Goal: Information Seeking & Learning: Learn about a topic

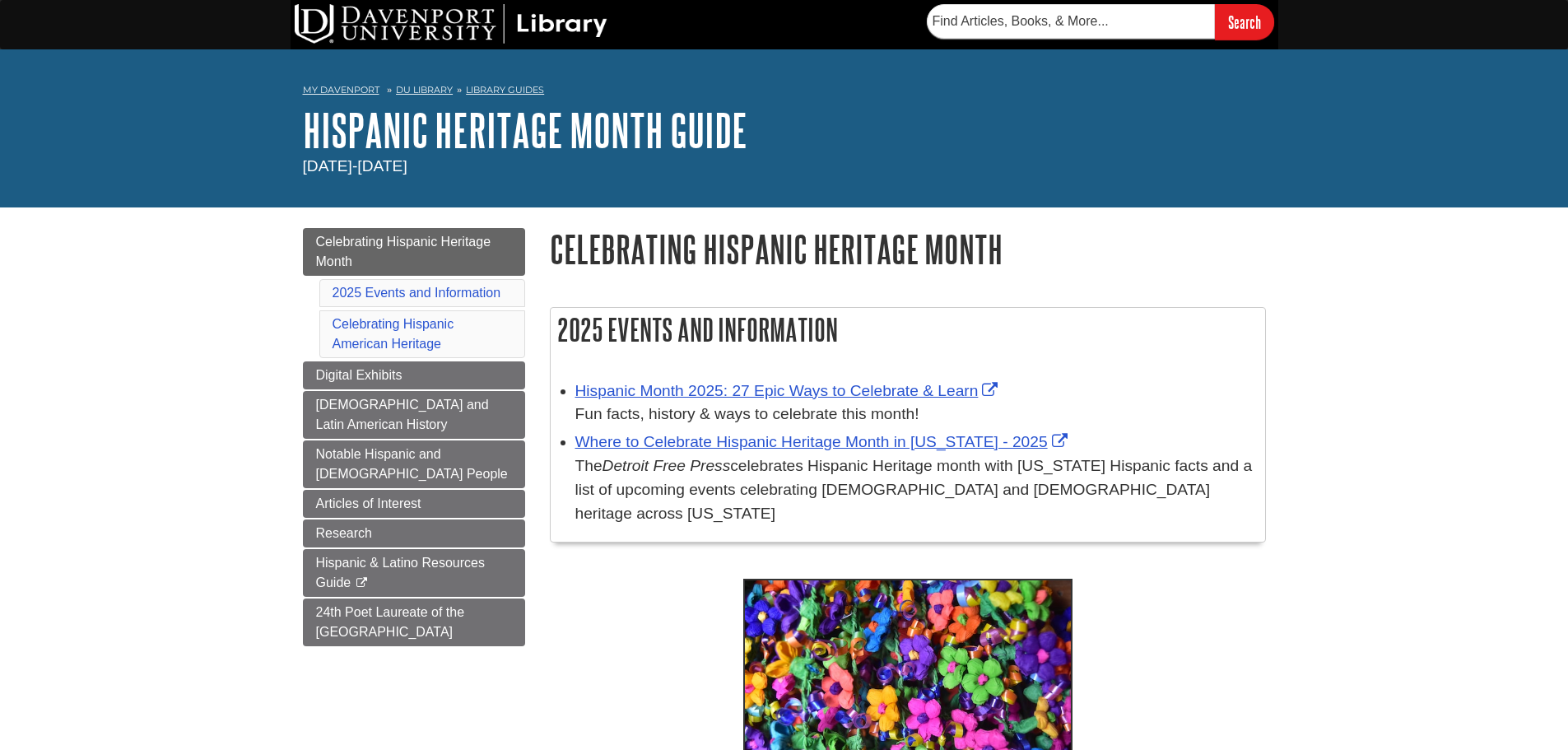
click at [634, 595] on p at bounding box center [908, 687] width 716 height 226
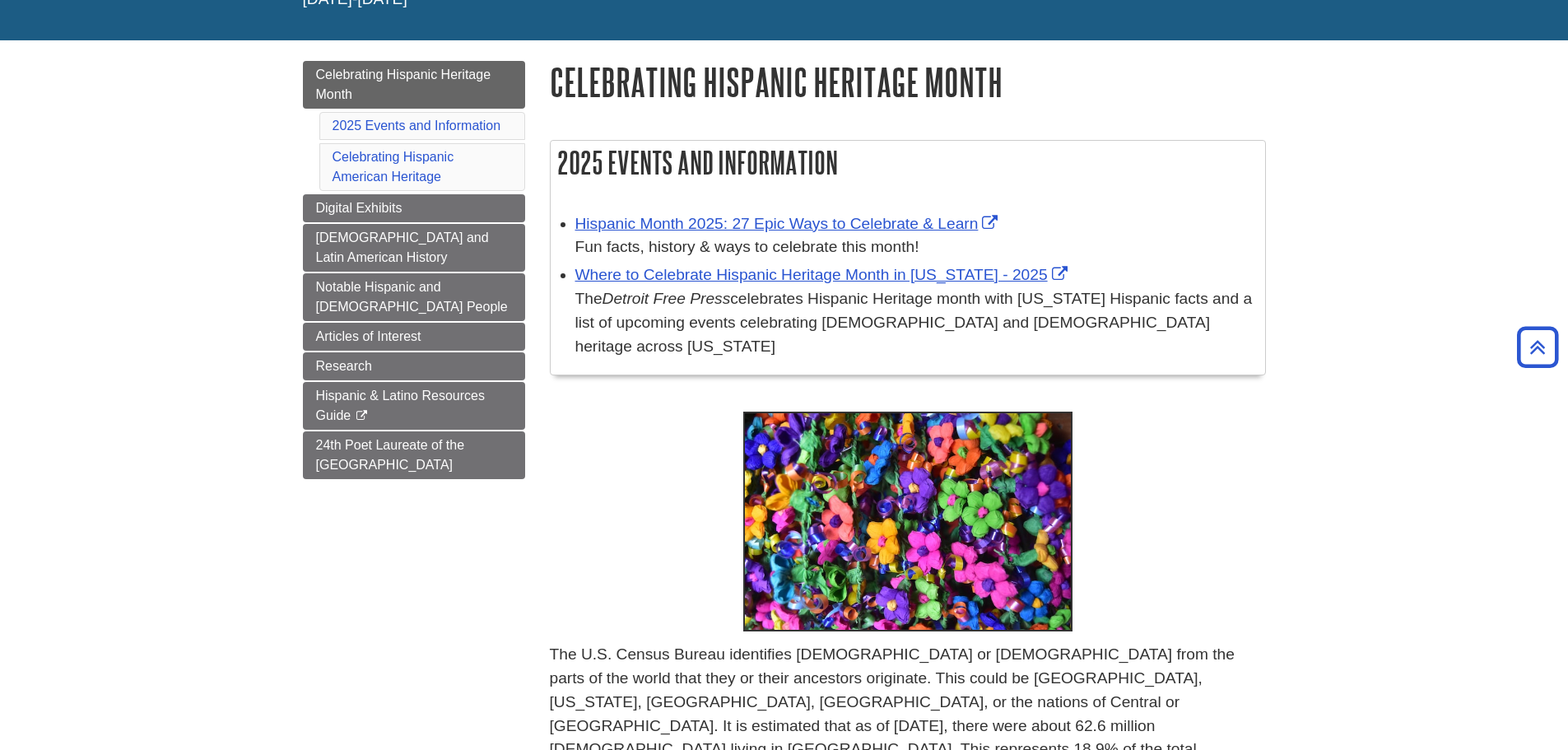
scroll to position [82, 0]
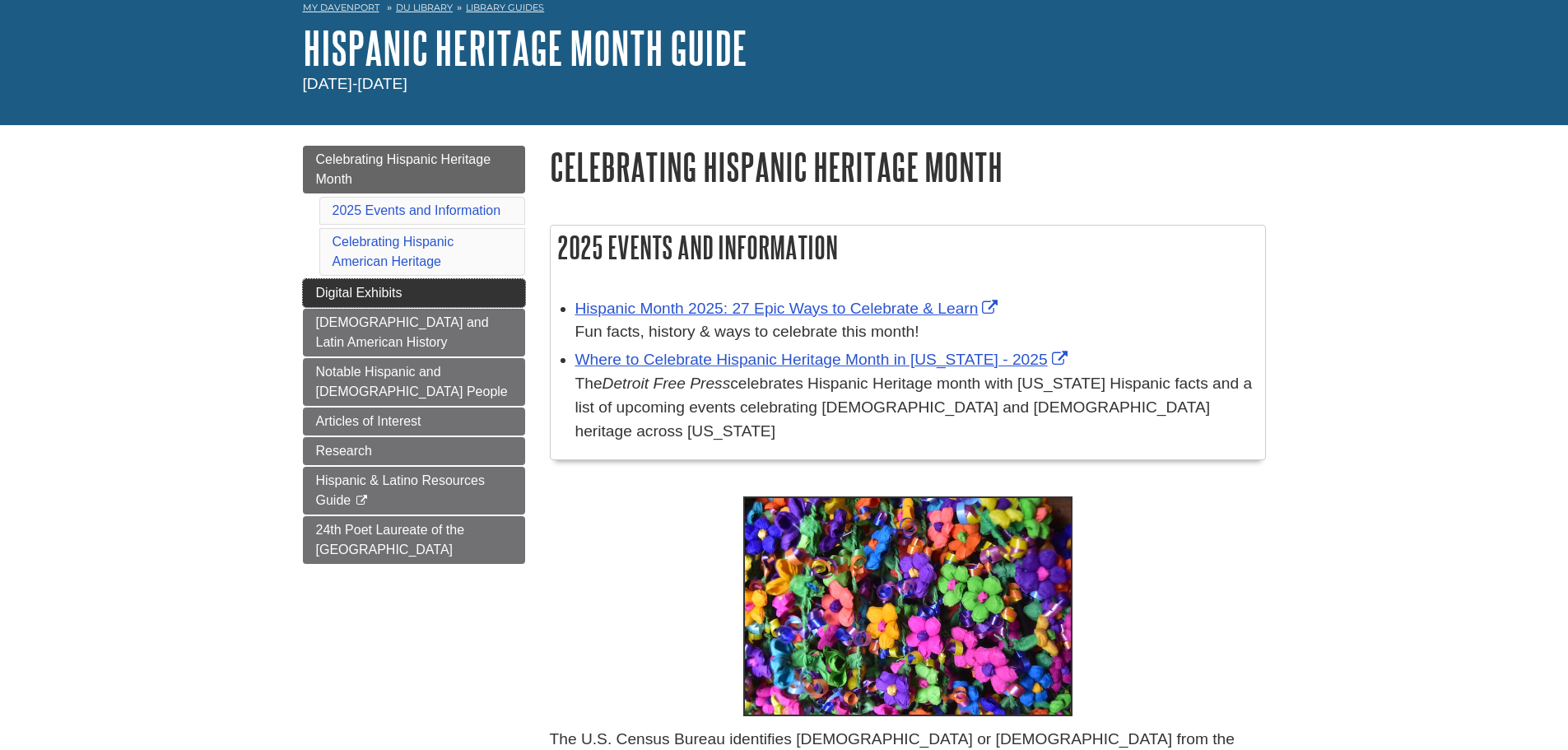
click at [343, 291] on span "Digital Exhibits" at bounding box center [359, 292] width 86 height 14
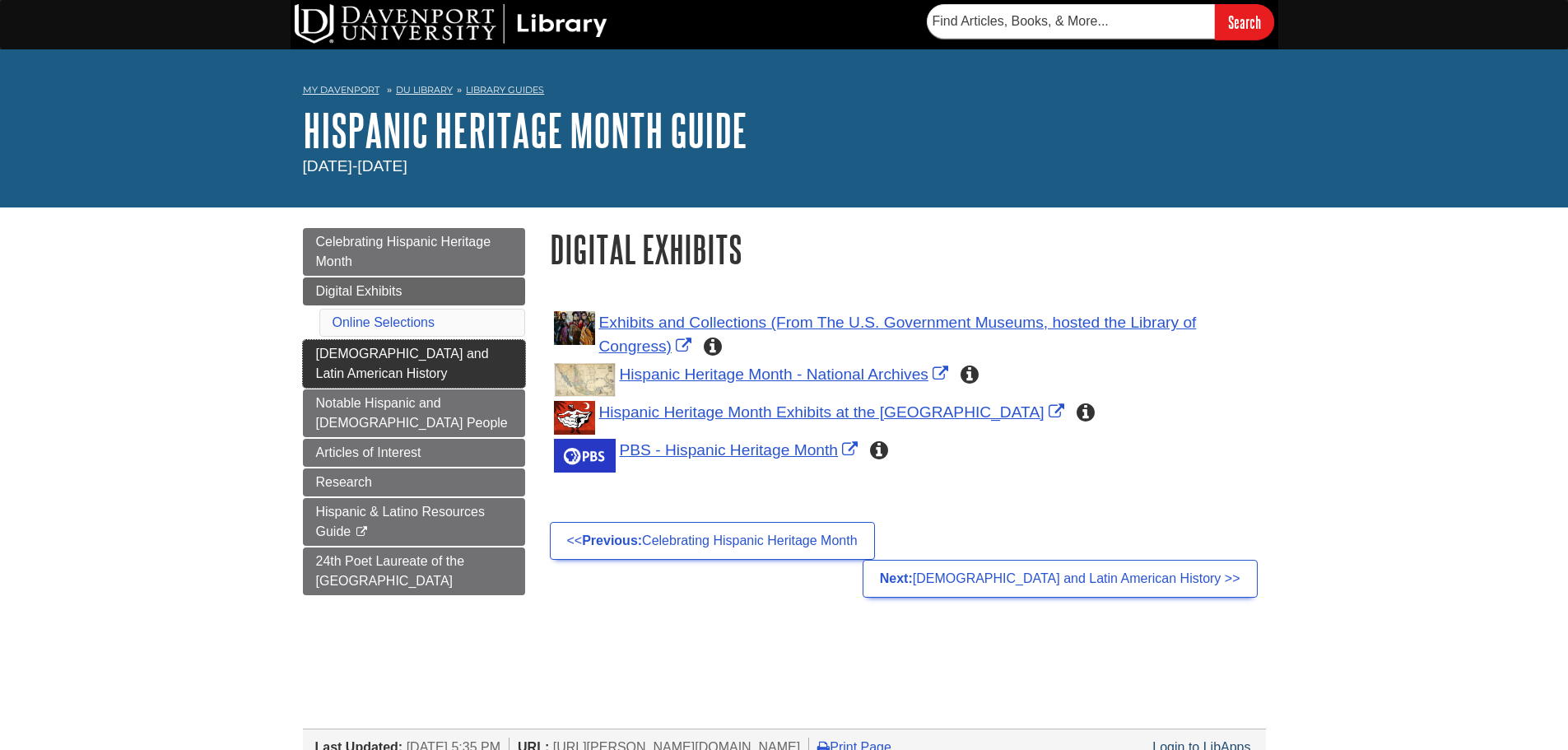
click at [454, 369] on link "[DEMOGRAPHIC_DATA] and Latin American History" at bounding box center [414, 364] width 222 height 48
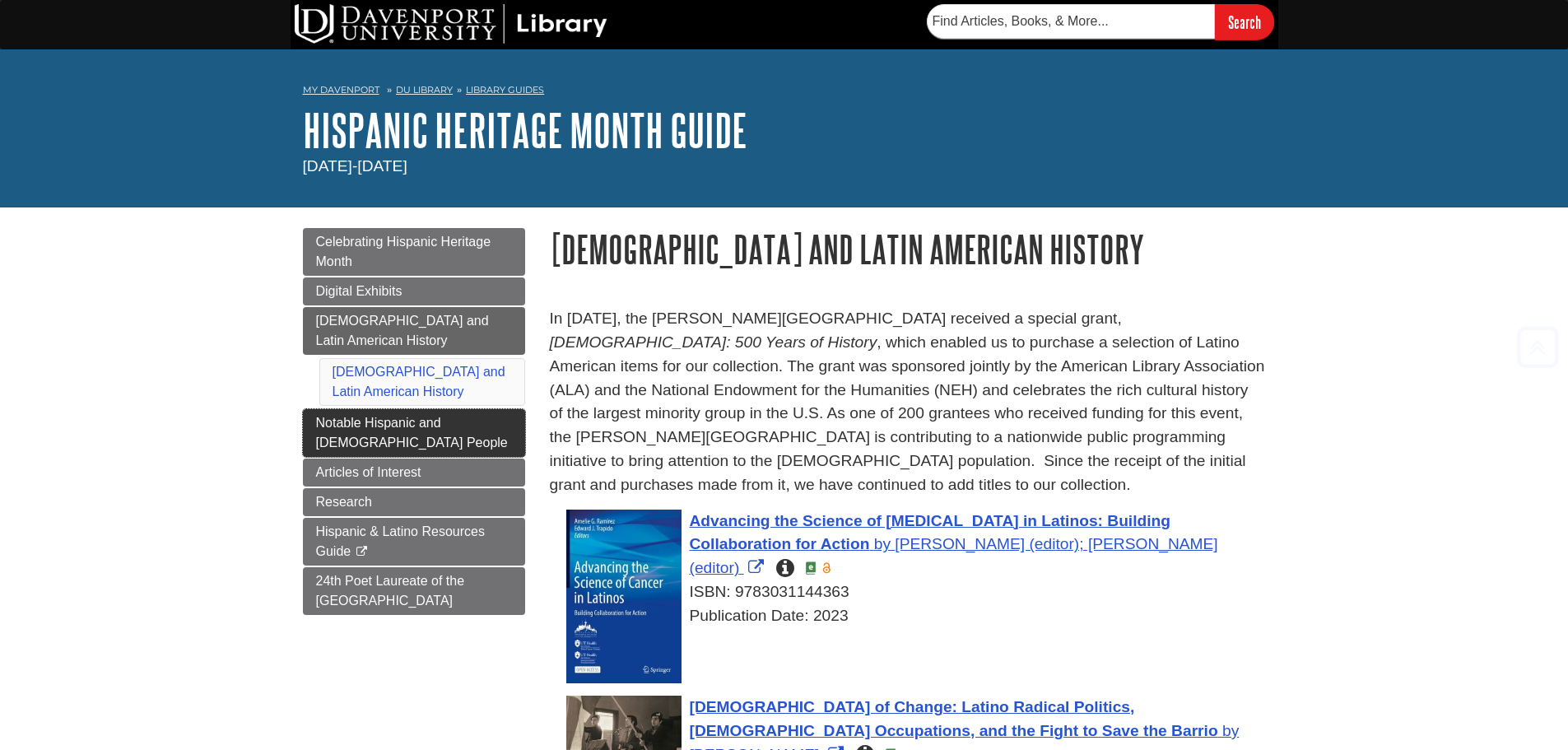
click at [331, 423] on span "Notable Hispanic and [DEMOGRAPHIC_DATA] People" at bounding box center [412, 432] width 192 height 34
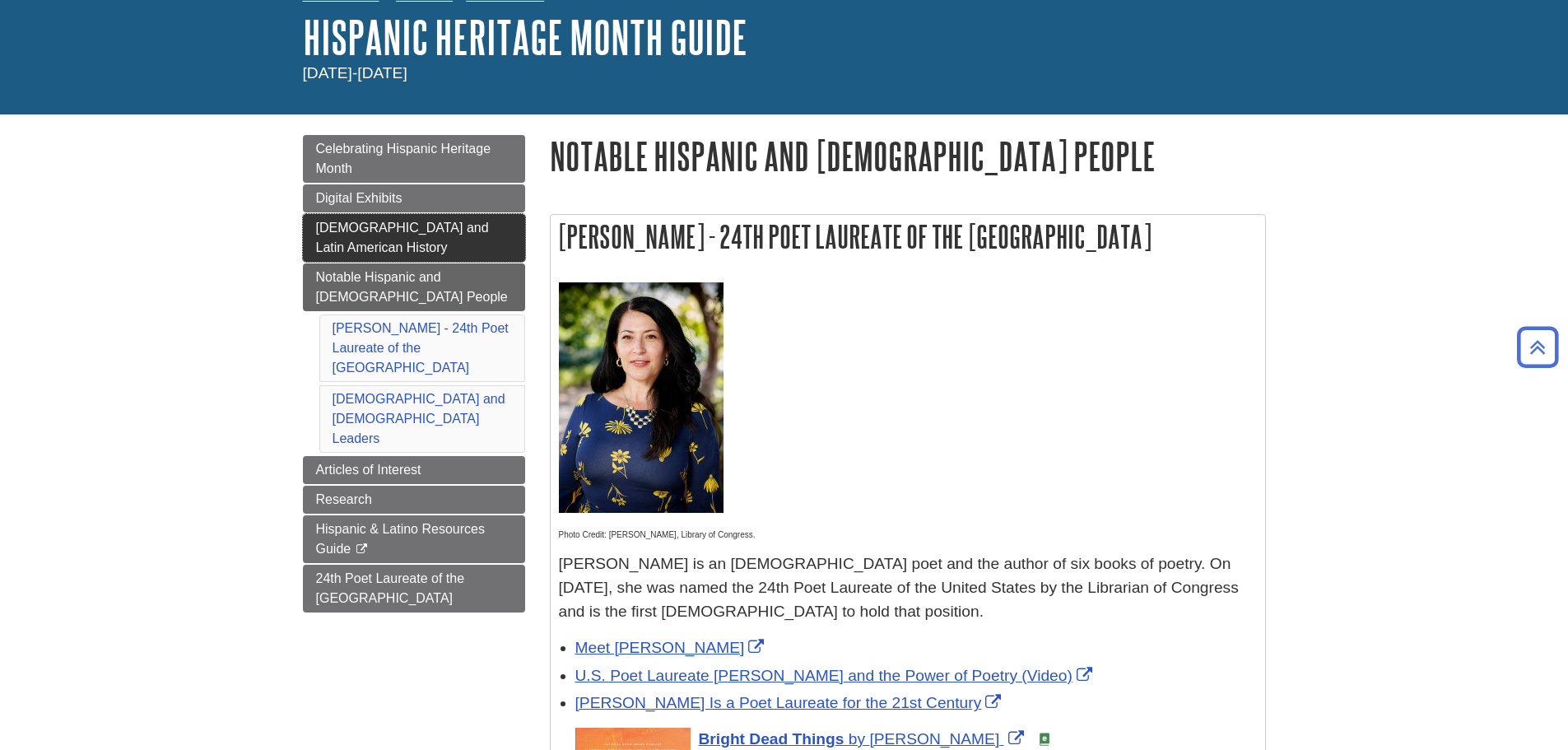
scroll to position [82, 0]
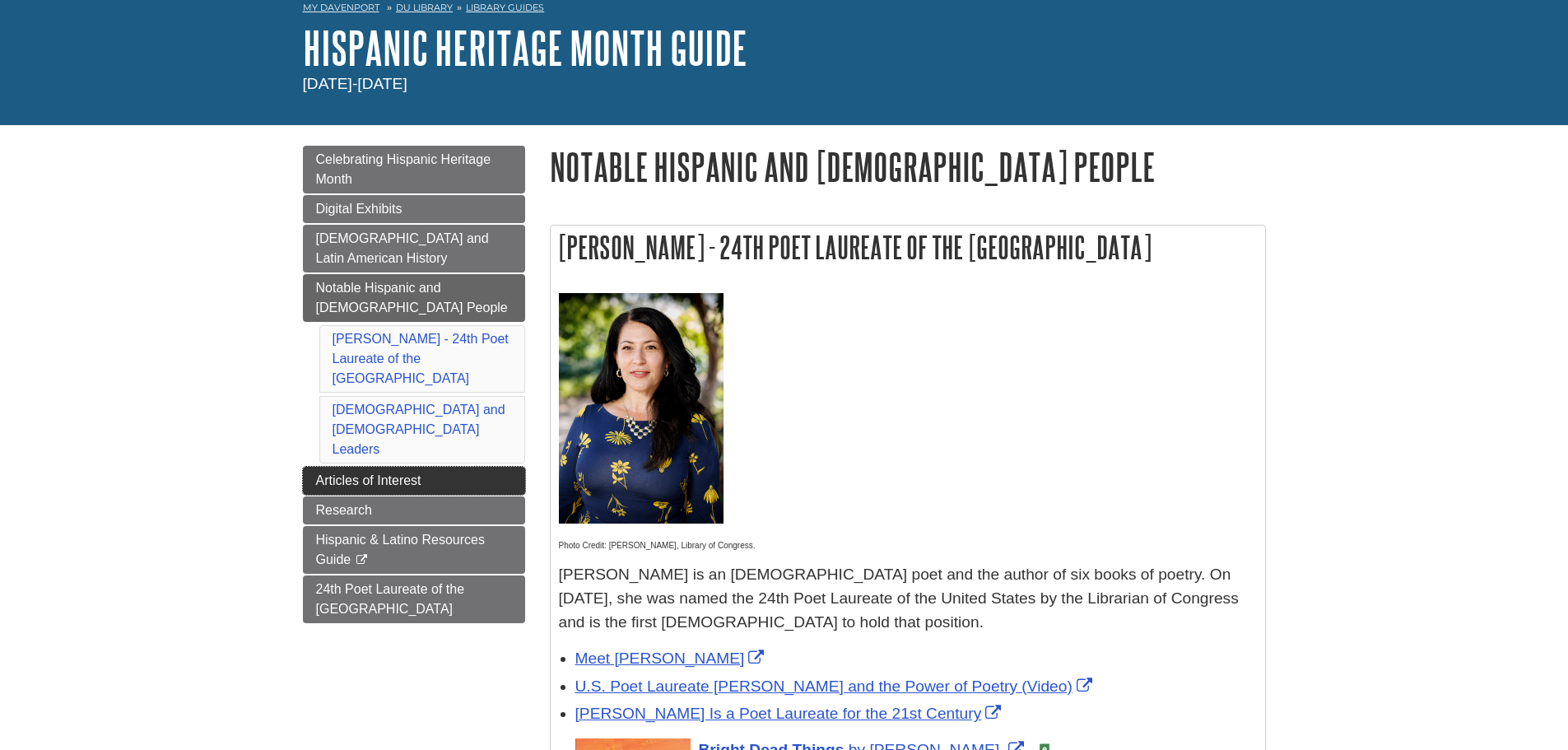
click at [319, 473] on span "Articles of Interest" at bounding box center [369, 480] width 106 height 14
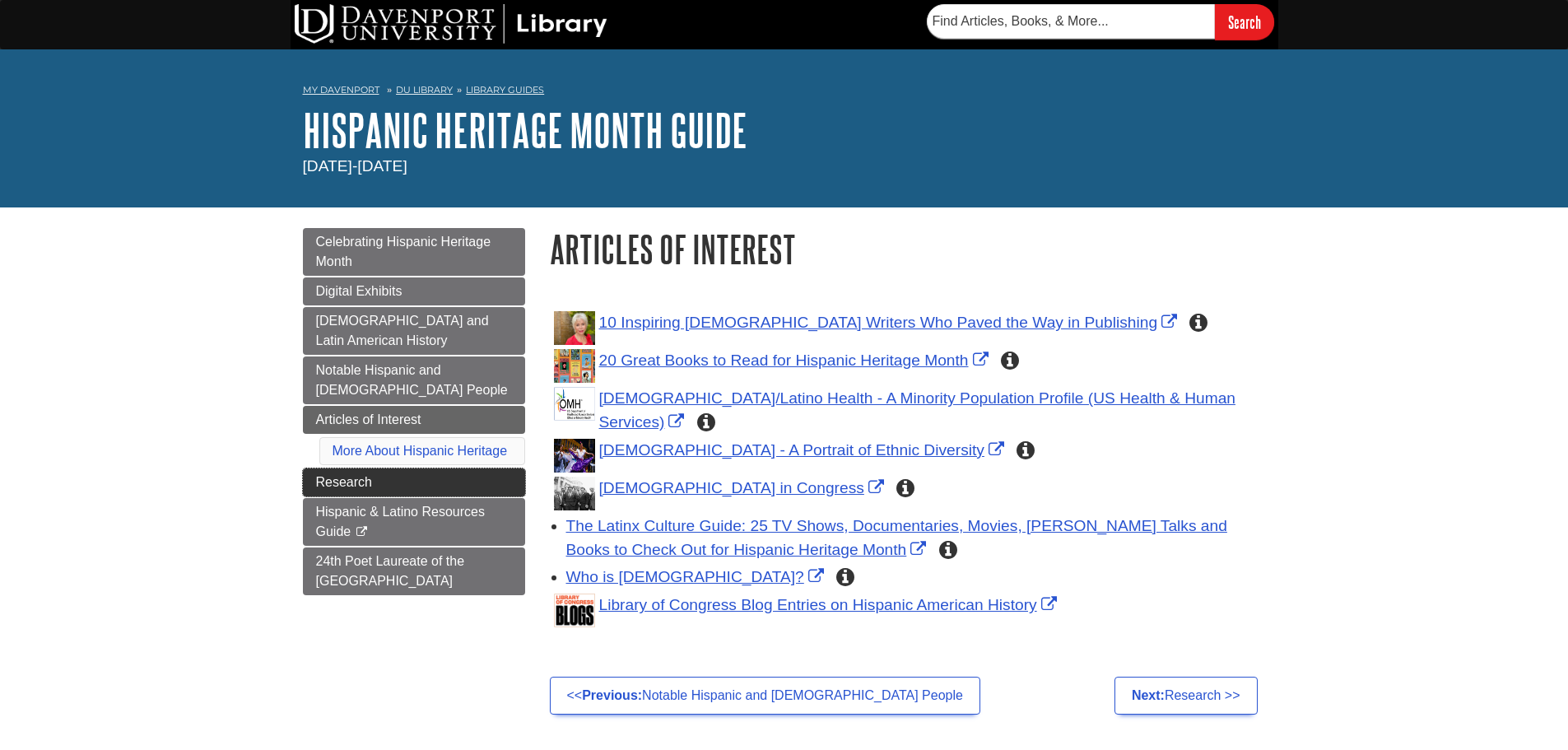
click at [418, 481] on link "Research" at bounding box center [414, 482] width 222 height 28
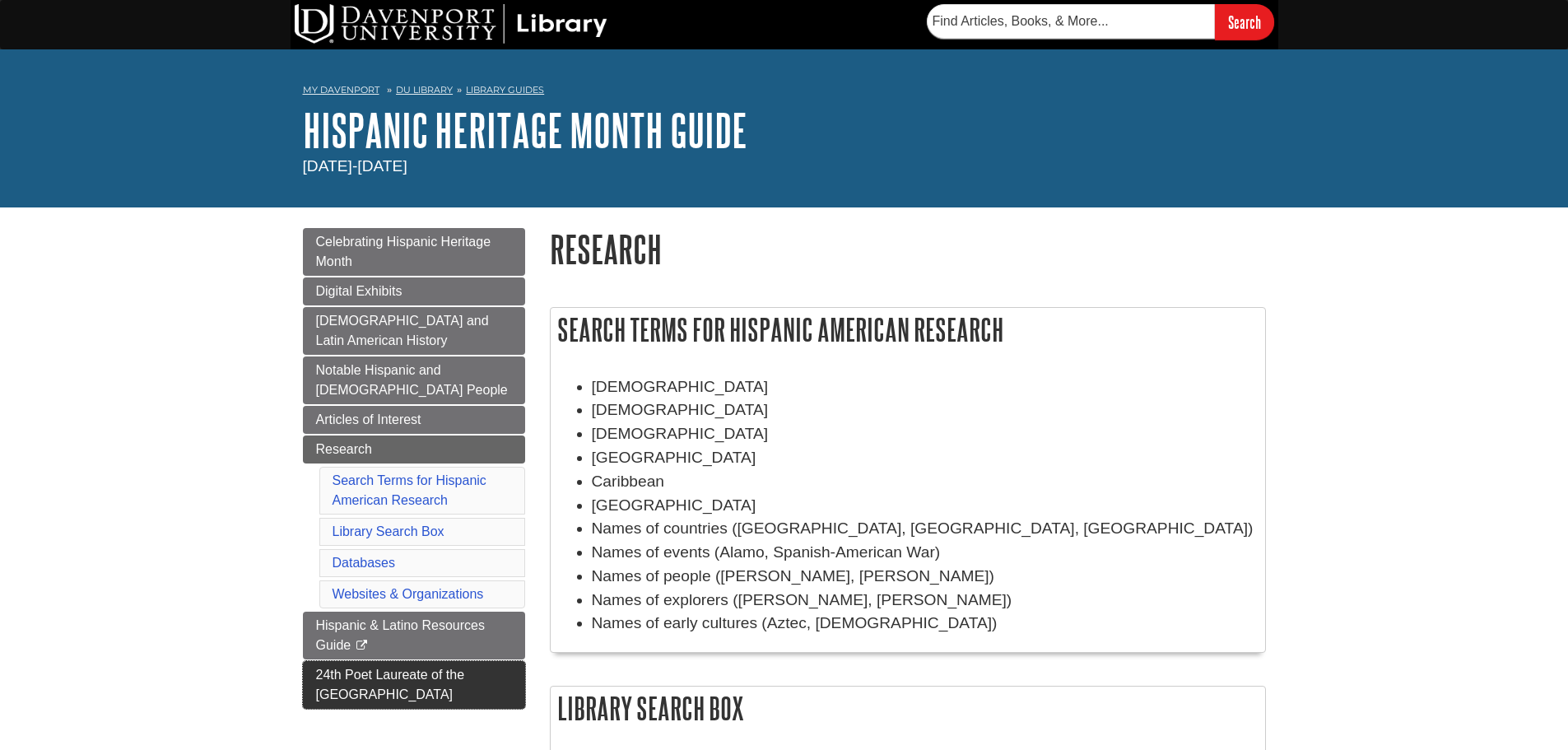
click at [314, 676] on link "24th Poet Laureate of the [GEOGRAPHIC_DATA]" at bounding box center [414, 684] width 222 height 48
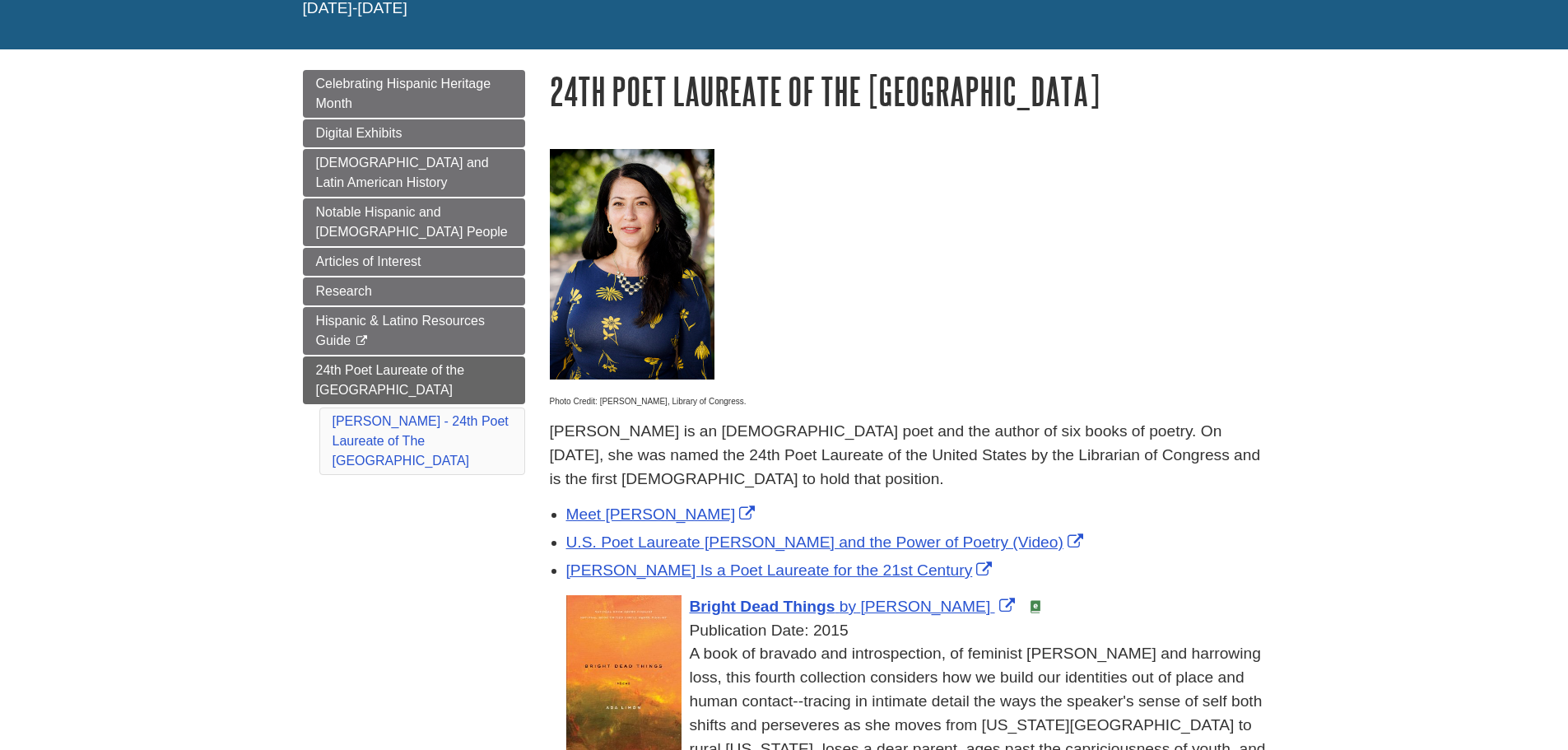
scroll to position [164, 0]
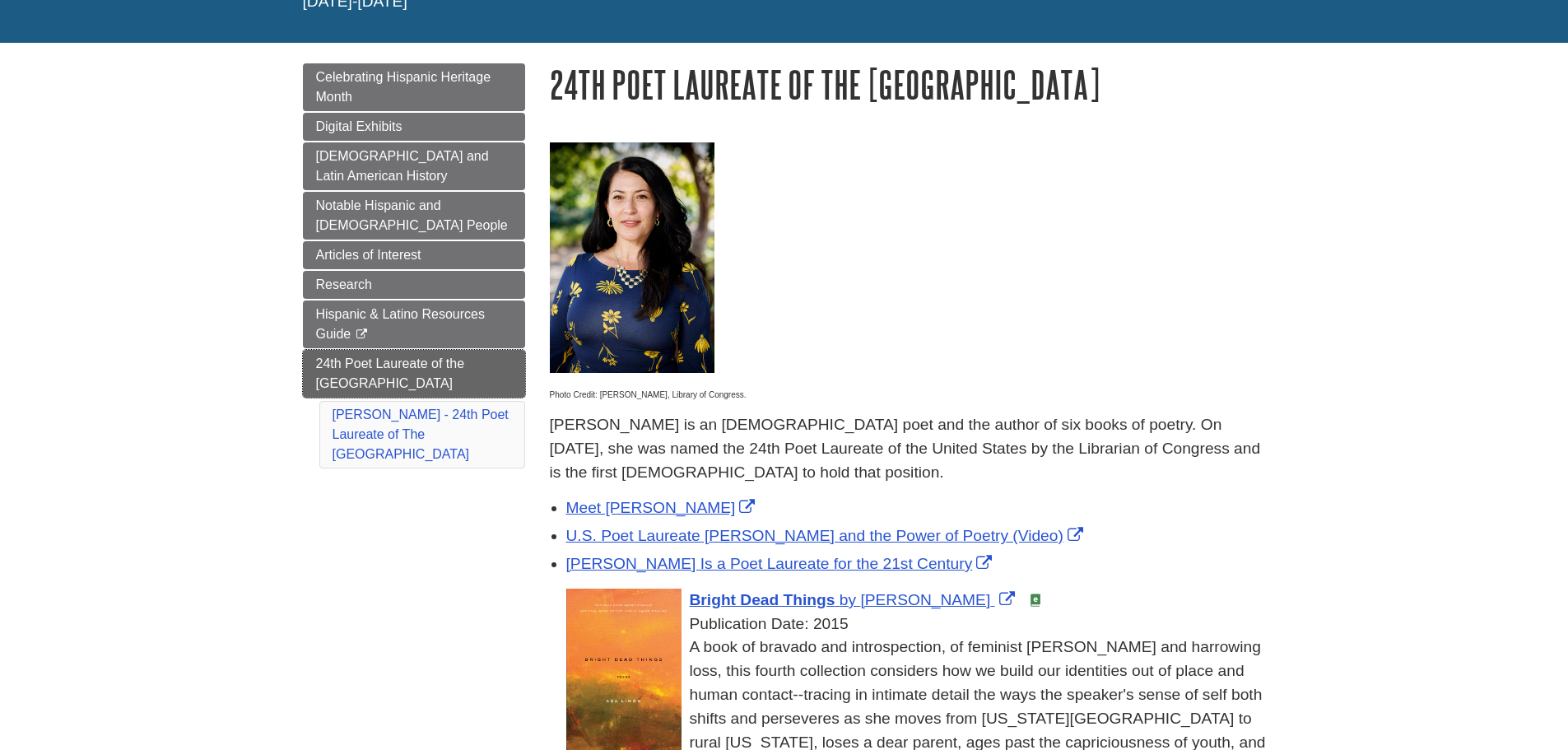
click at [364, 374] on link "24th Poet Laureate of the [GEOGRAPHIC_DATA]" at bounding box center [414, 374] width 222 height 48
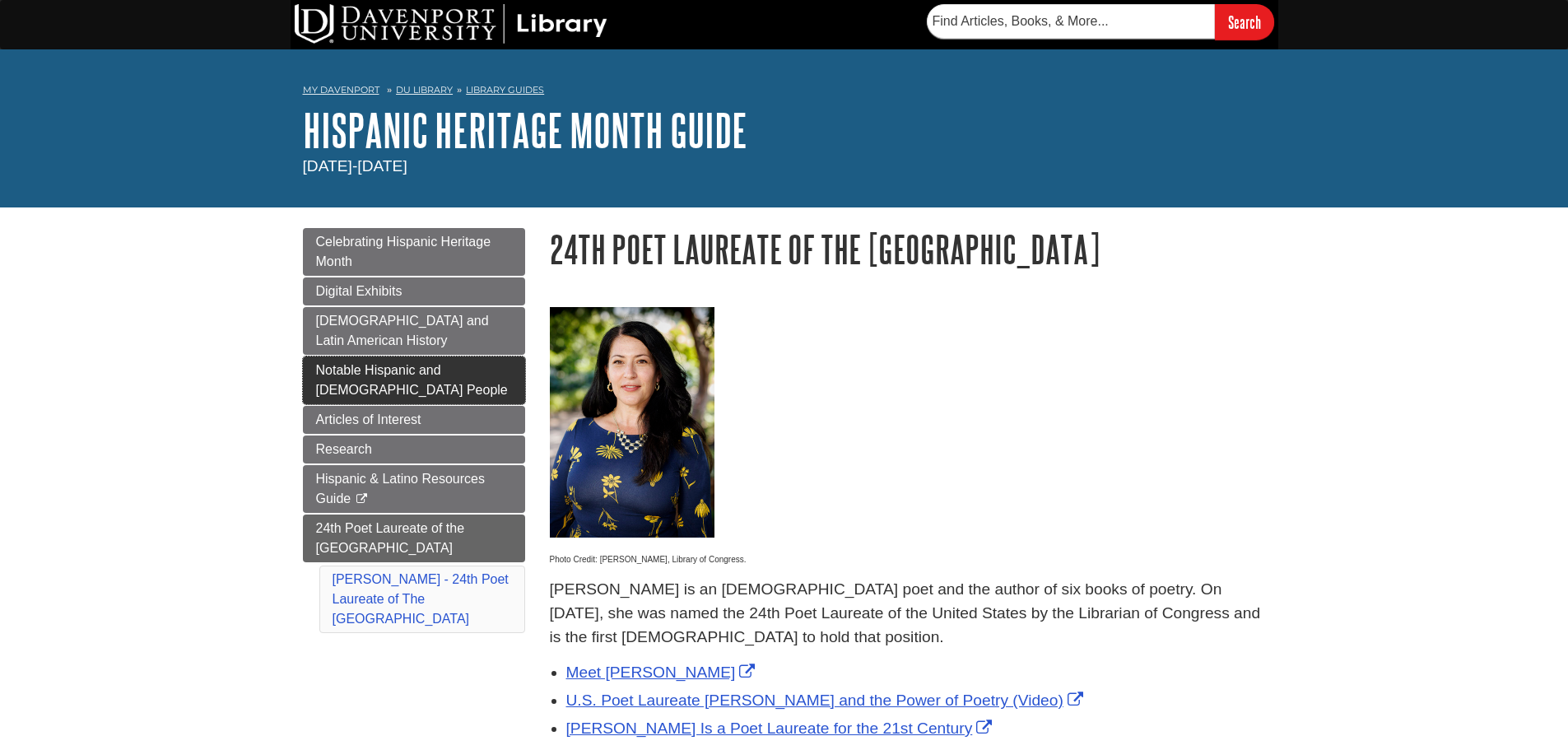
click at [414, 363] on span "Notable Hispanic and [DEMOGRAPHIC_DATA] People" at bounding box center [412, 379] width 192 height 34
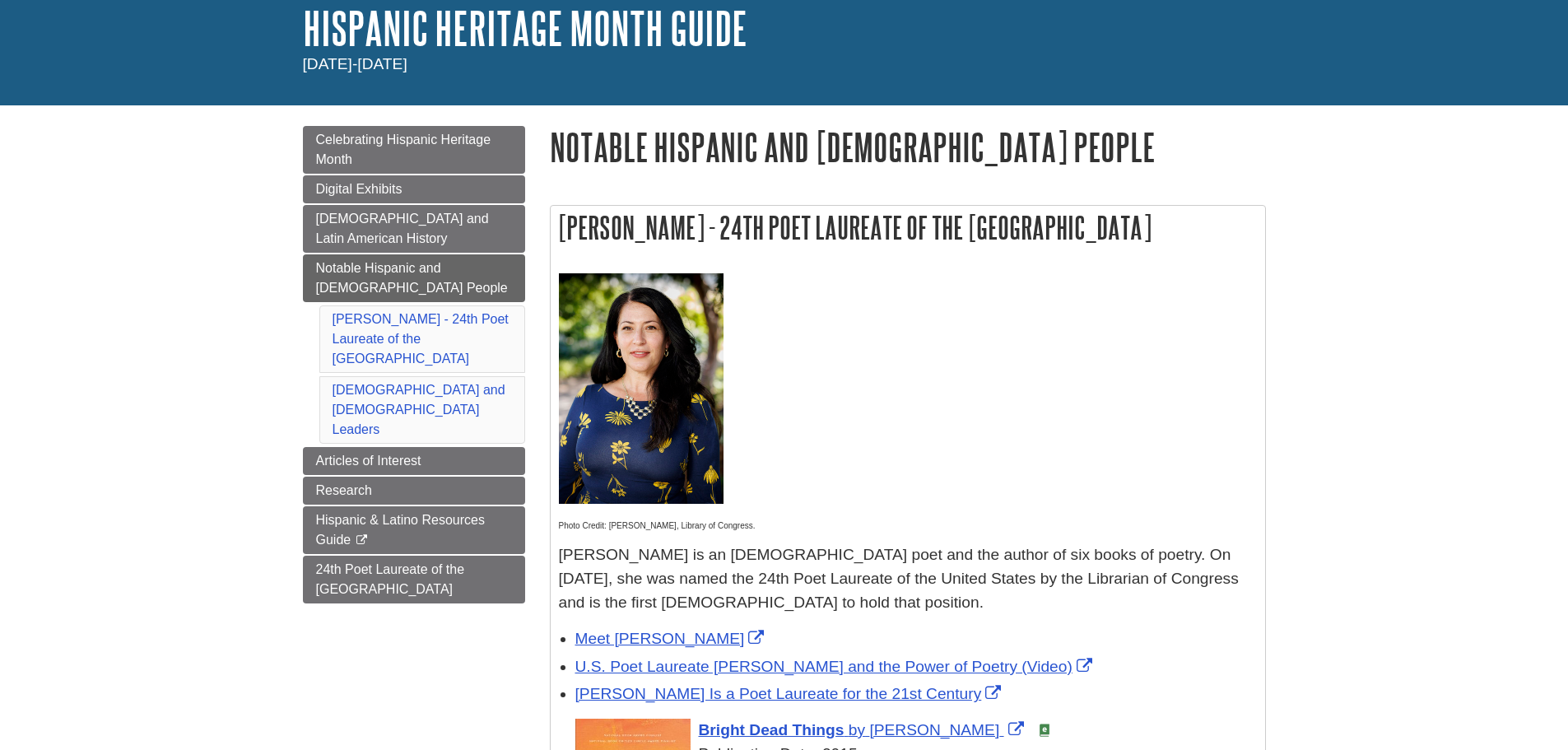
scroll to position [185, 0]
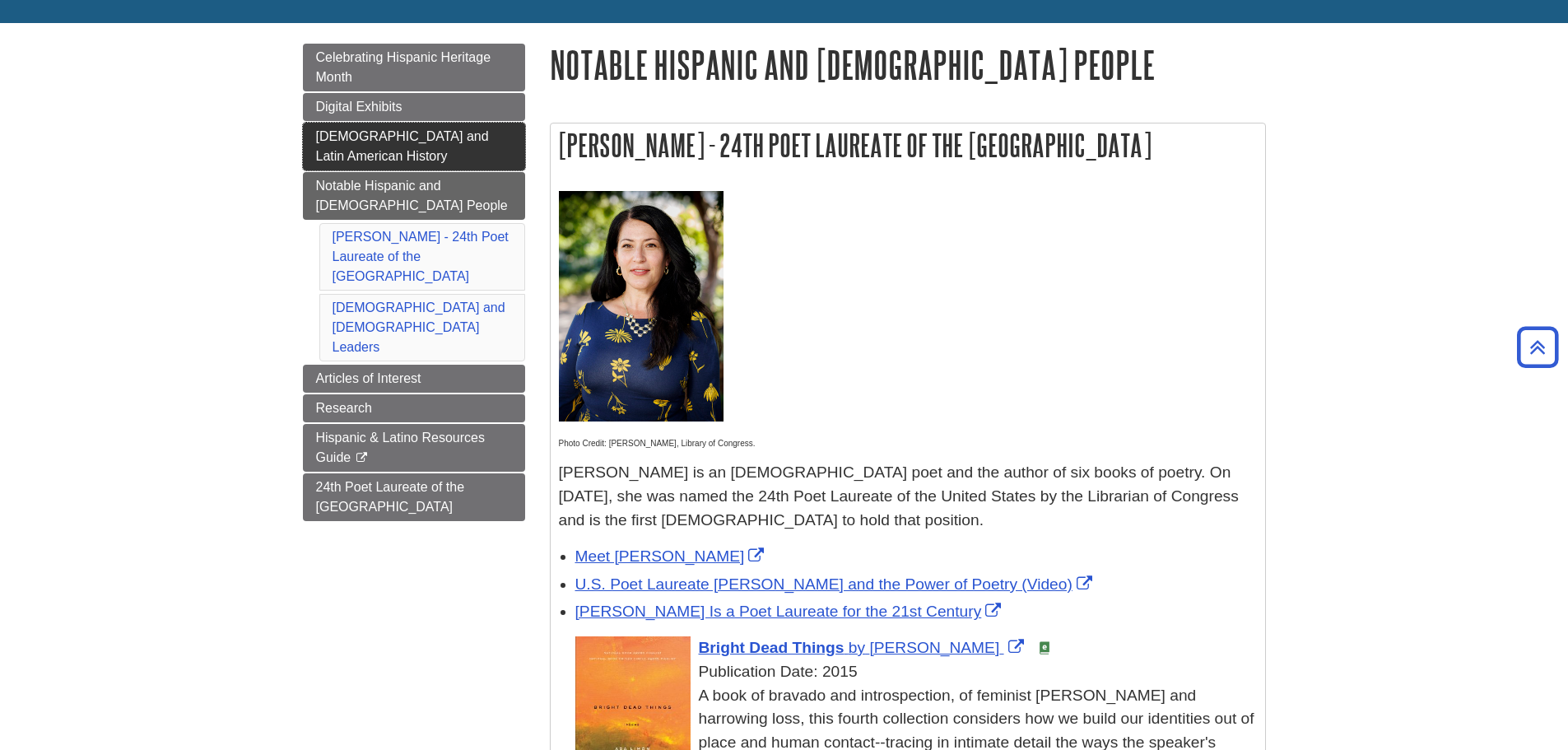
click at [511, 147] on link "[DEMOGRAPHIC_DATA] and Latin American History" at bounding box center [414, 146] width 222 height 48
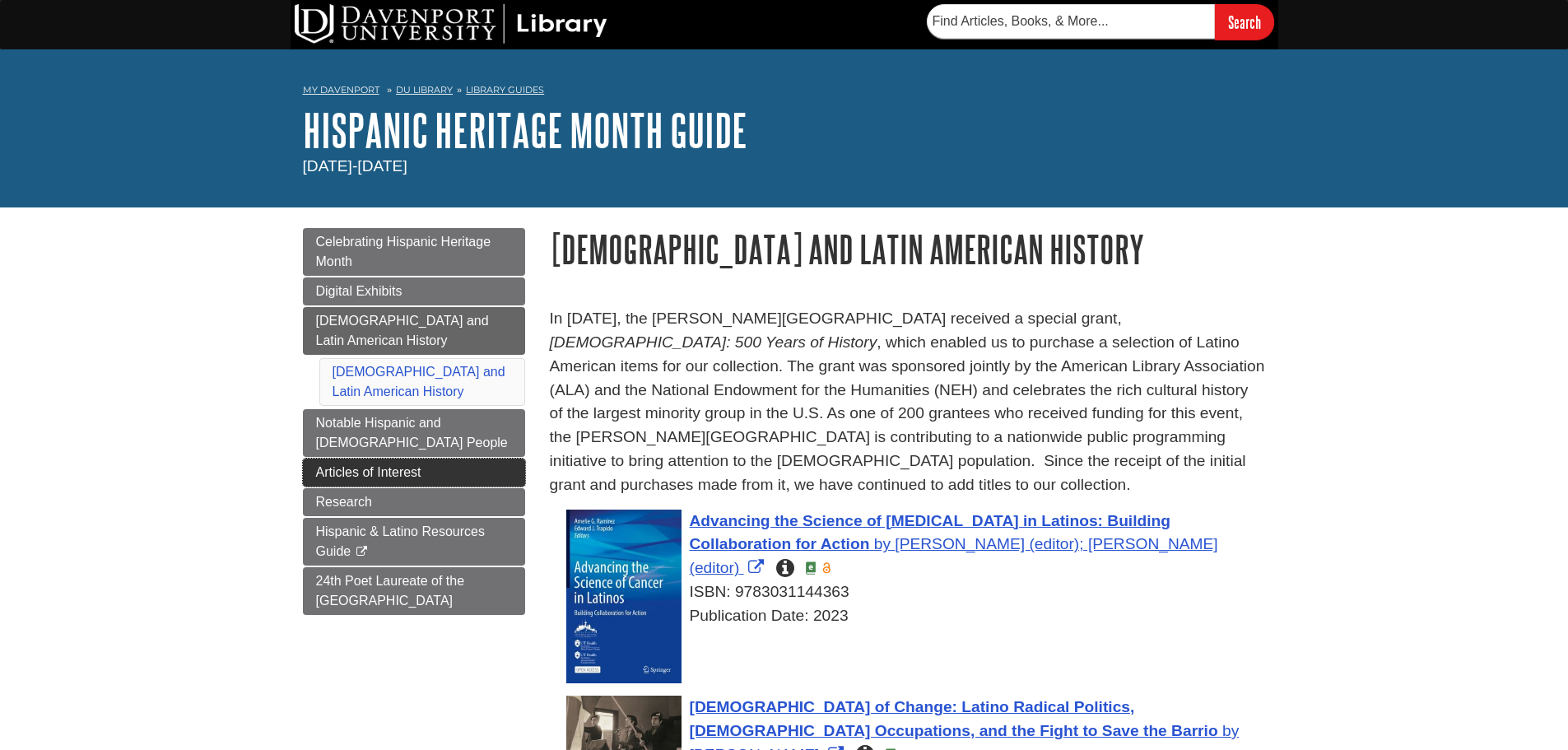
click at [469, 470] on link "Articles of Interest" at bounding box center [414, 472] width 222 height 28
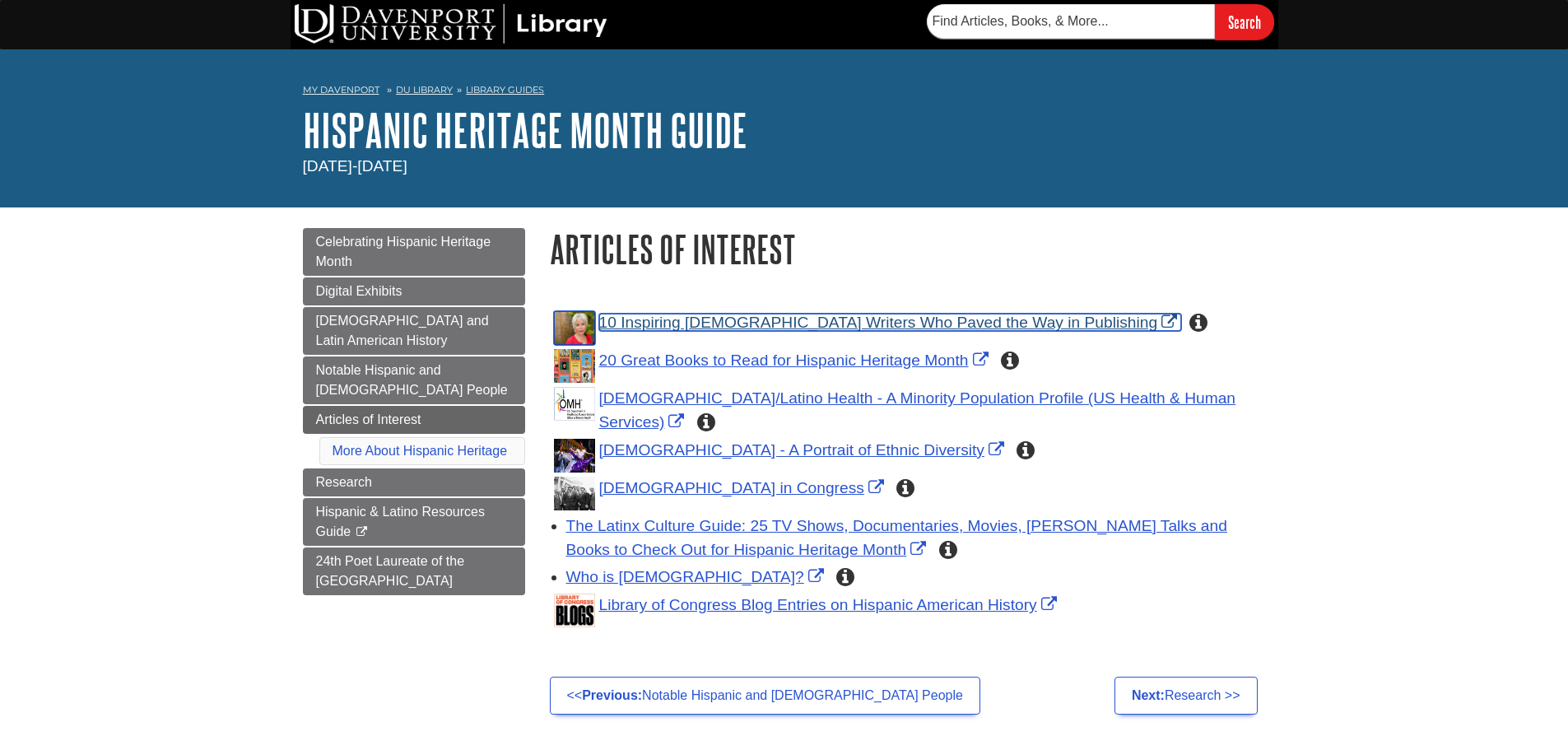
click at [576, 326] on img "Link opens in new window" at bounding box center [574, 328] width 41 height 34
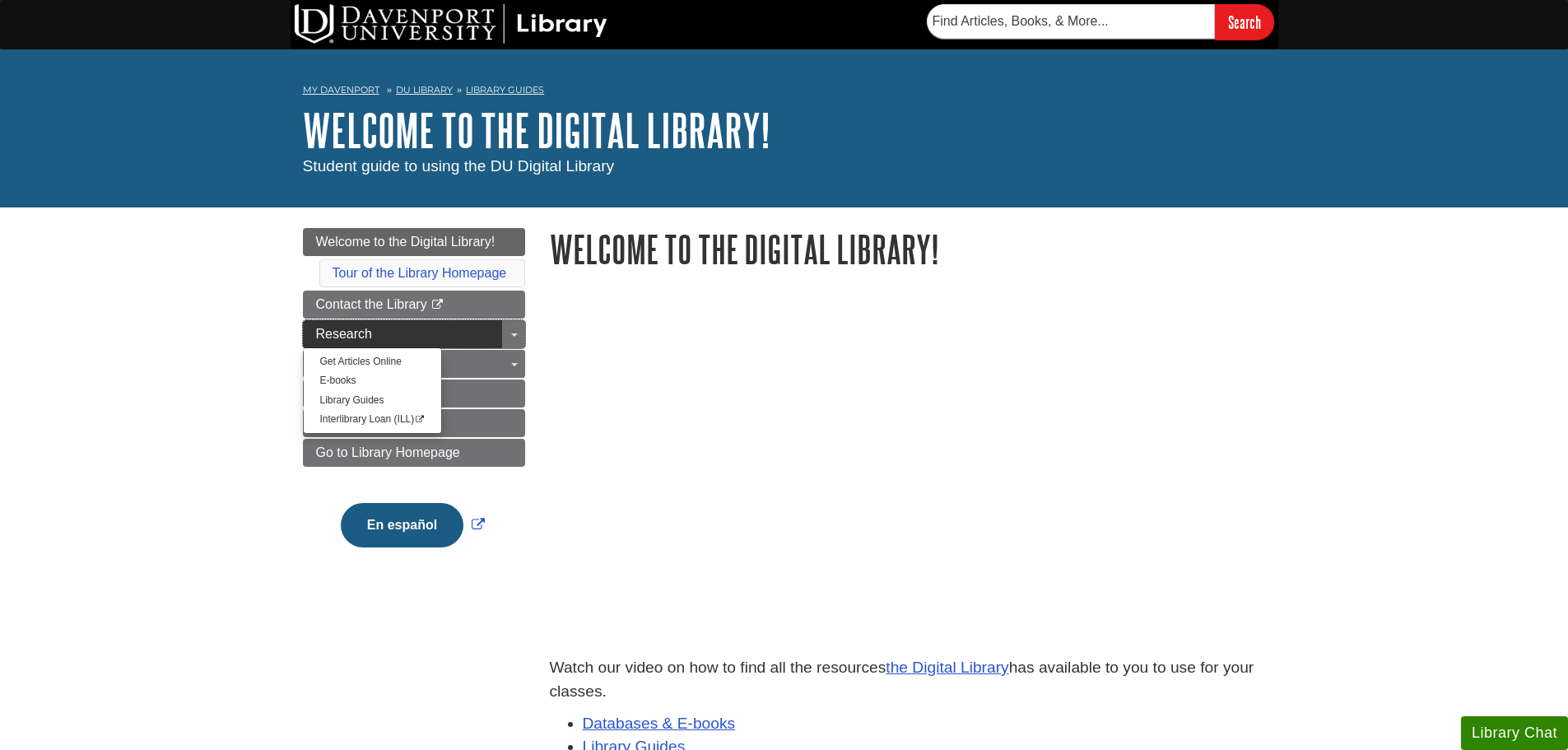
click at [385, 331] on link "Research" at bounding box center [414, 333] width 222 height 28
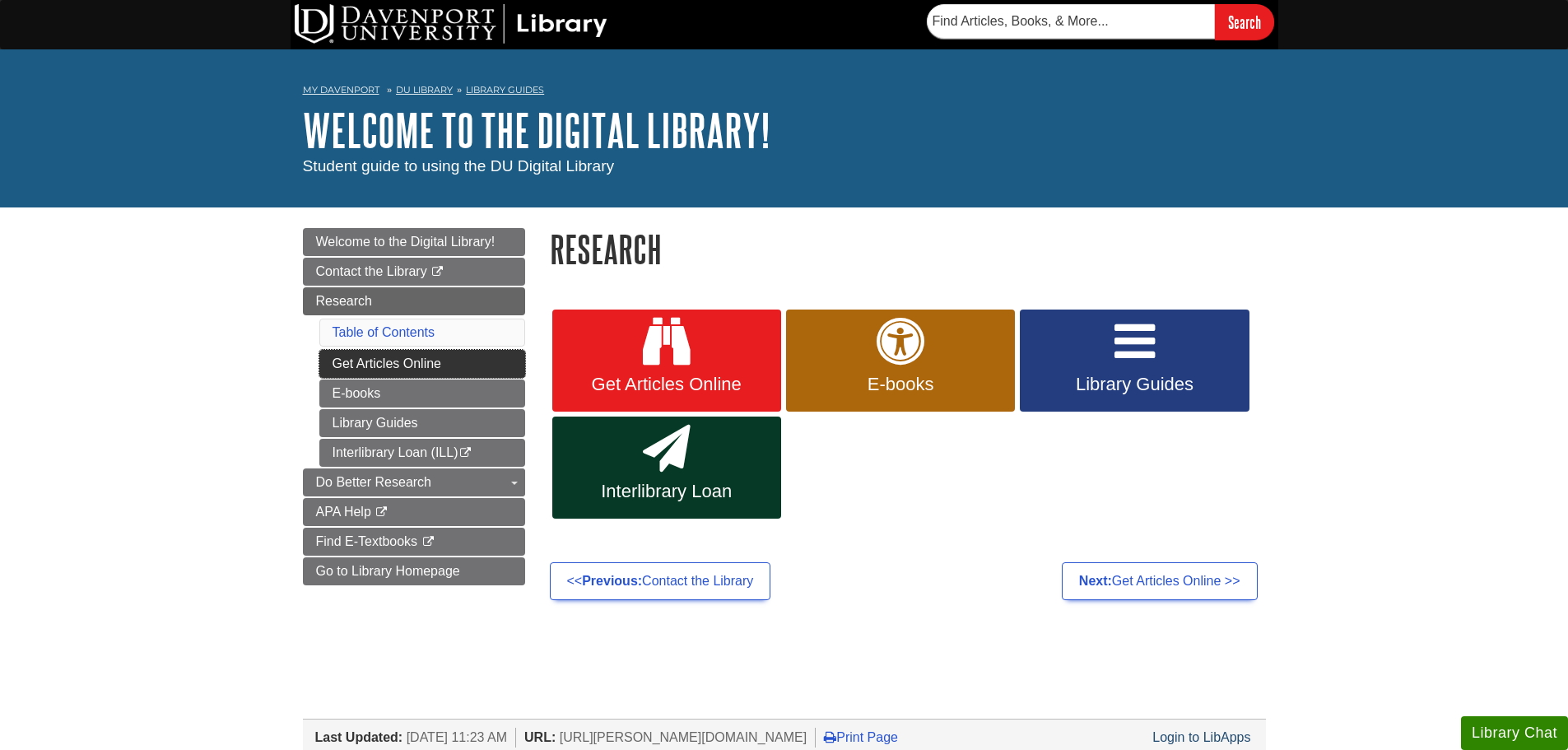
click at [510, 366] on link "Get Articles Online" at bounding box center [423, 364] width 205 height 28
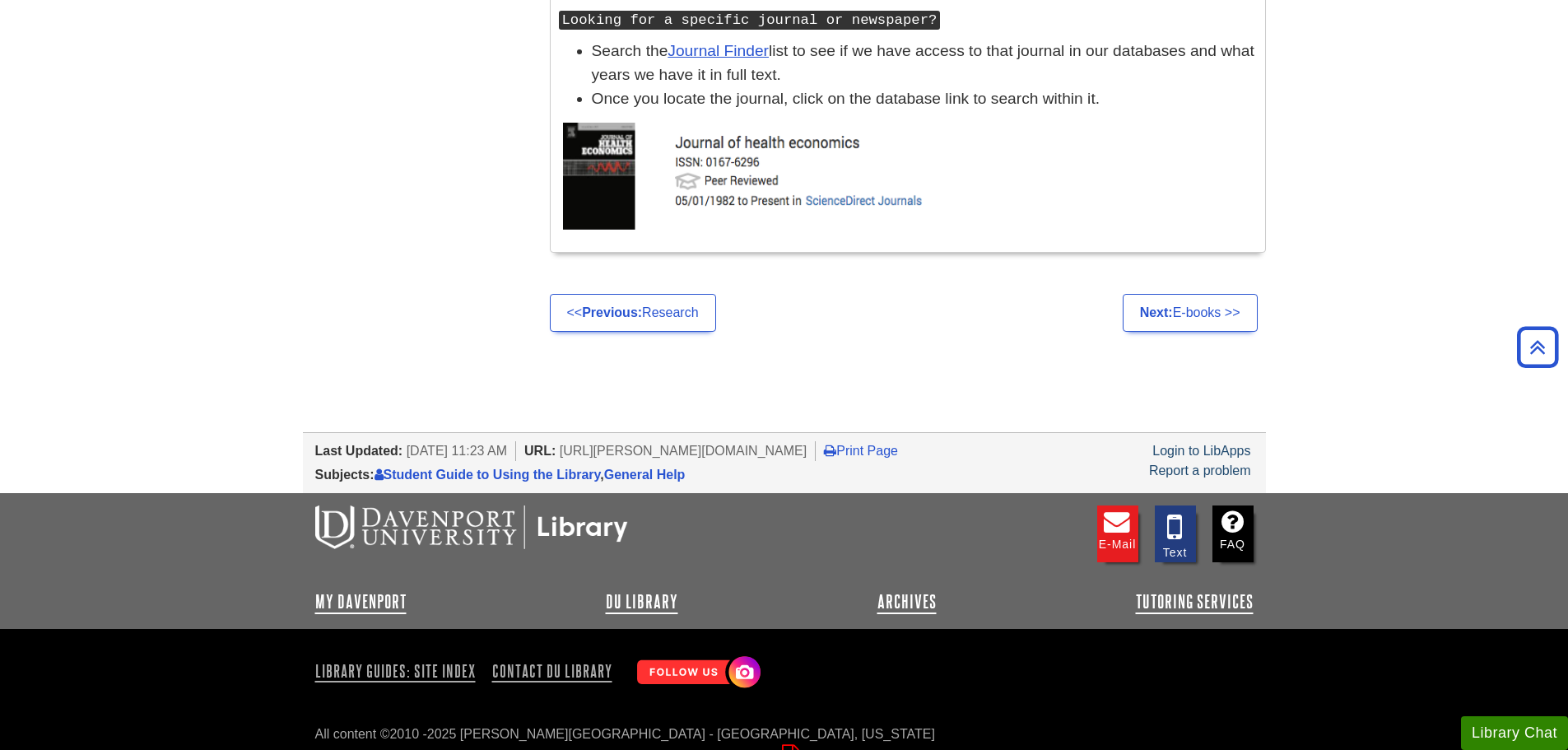
scroll to position [1810, 0]
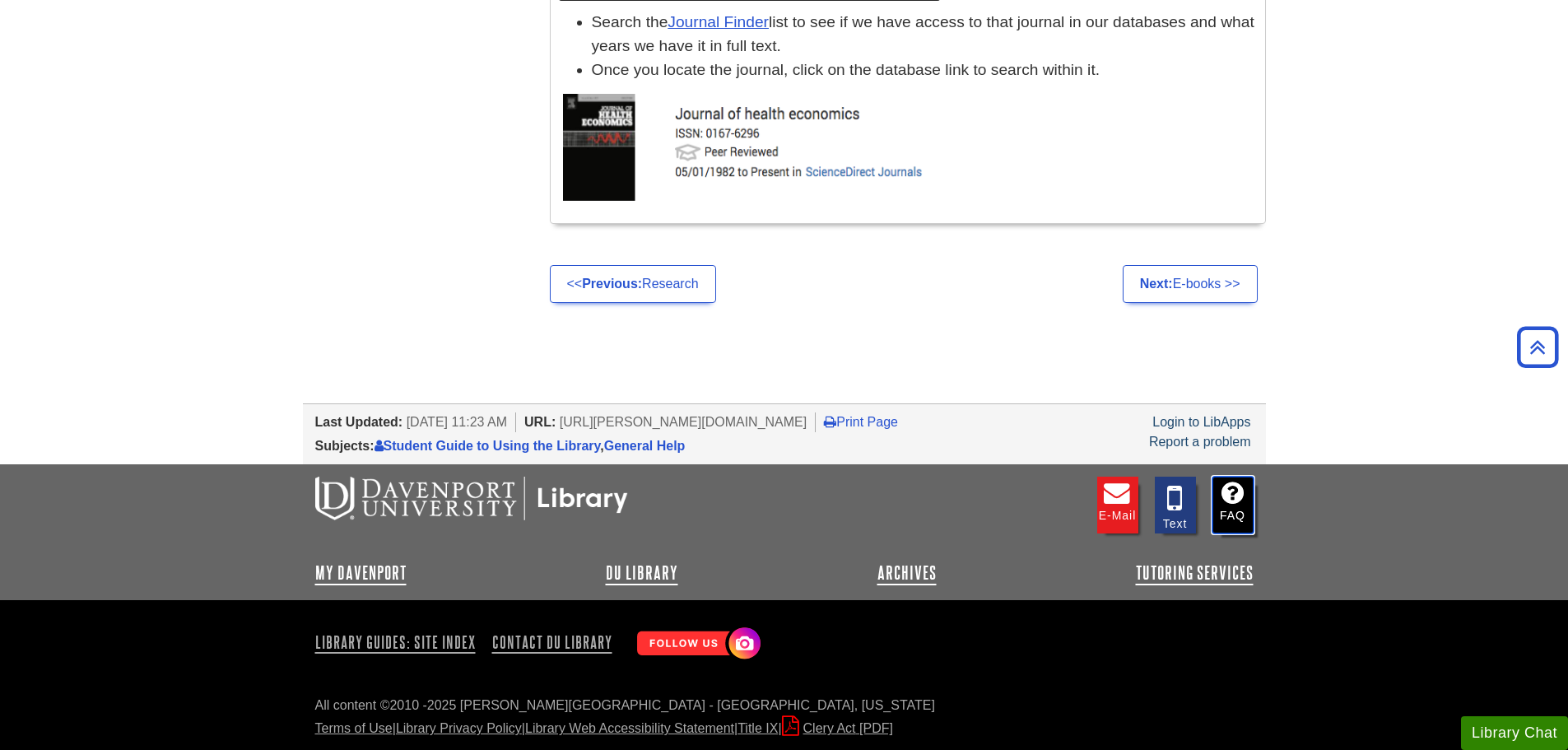
click at [1226, 511] on link "FAQ" at bounding box center [1233, 505] width 41 height 57
